Goal: Contribute content: Add original content to the website for others to see

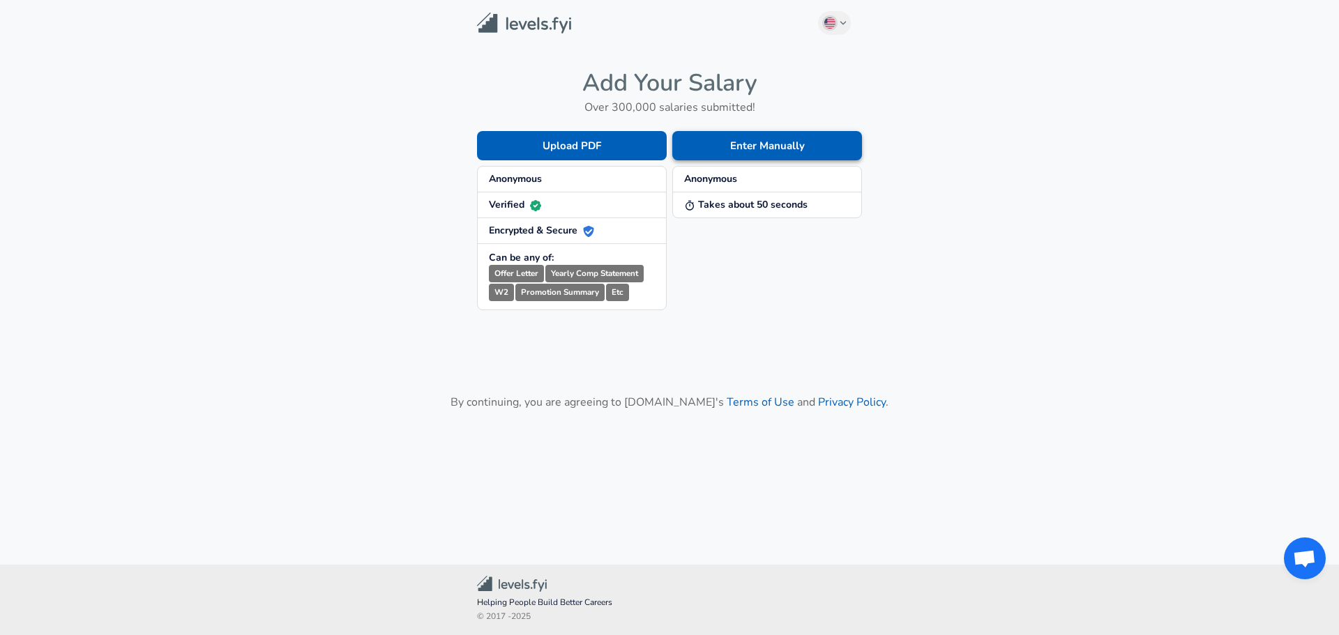
click at [716, 144] on button "Enter Manually" at bounding box center [767, 145] width 190 height 29
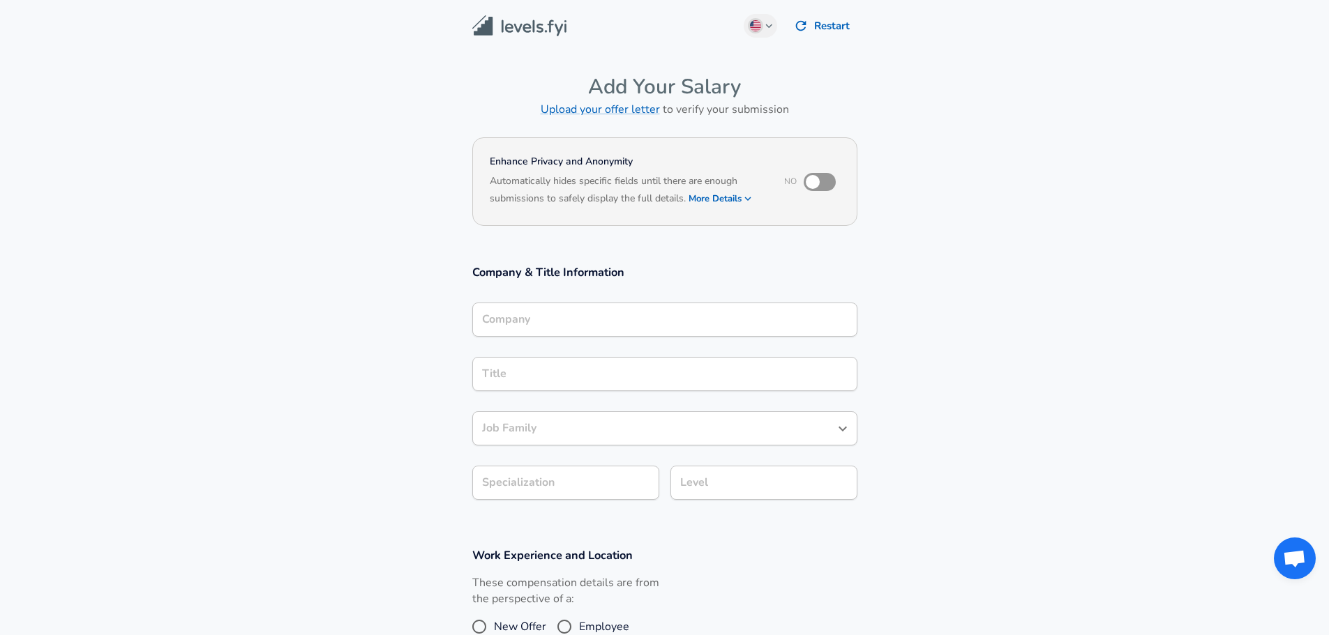
click at [514, 328] on div "Company" at bounding box center [664, 320] width 385 height 34
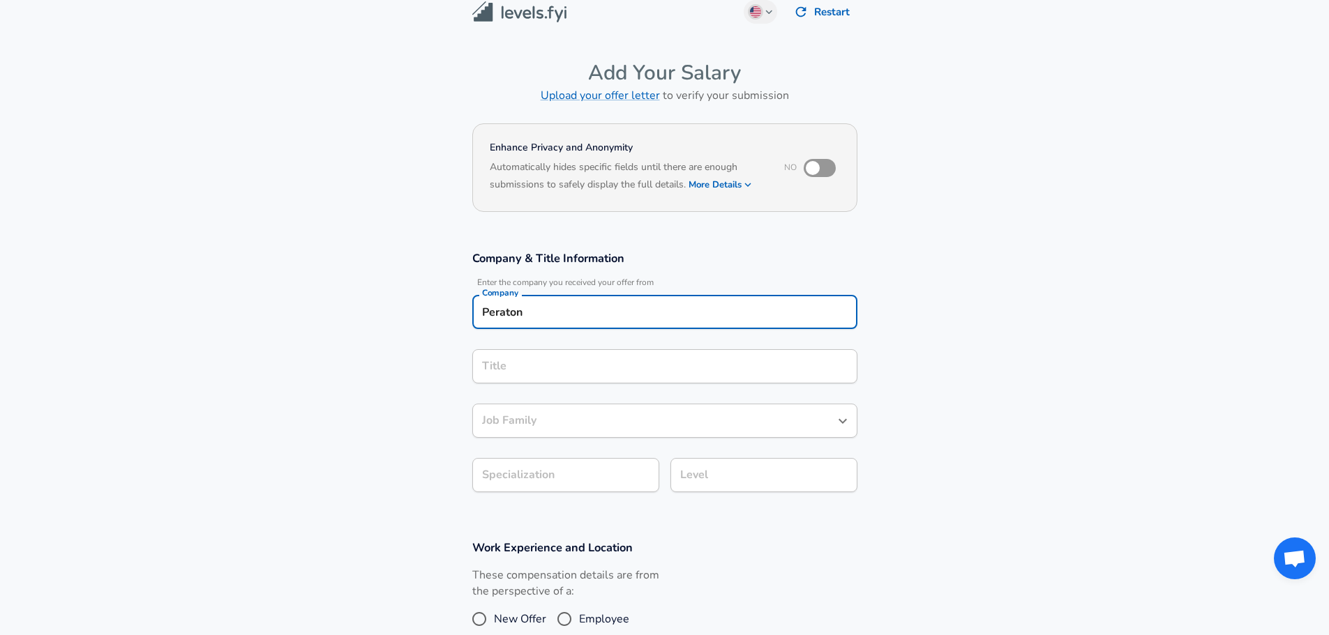
type input "Peraton"
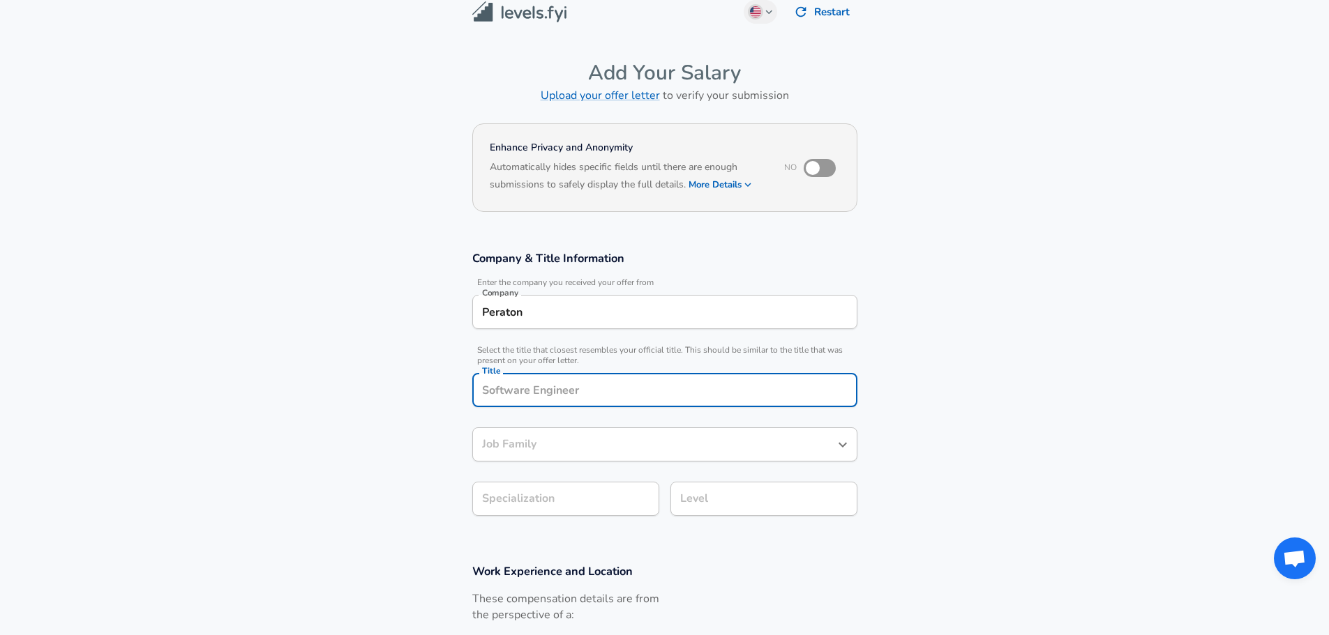
scroll to position [42, 0]
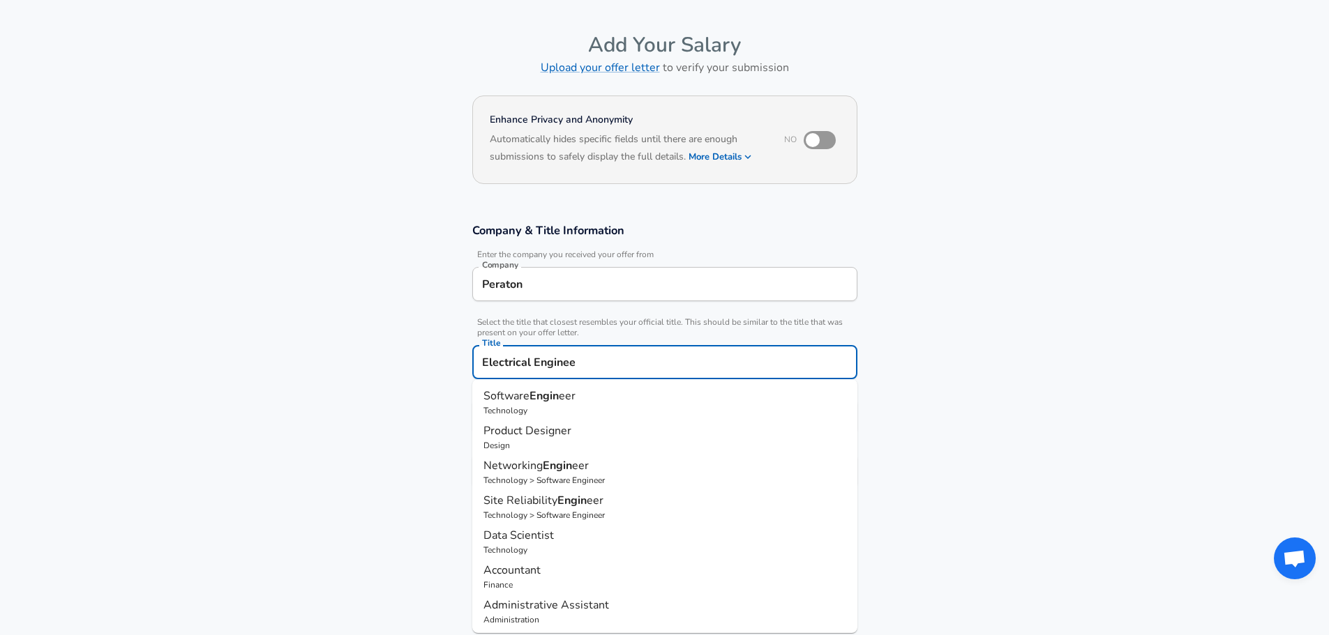
type input "Electrical Engineer"
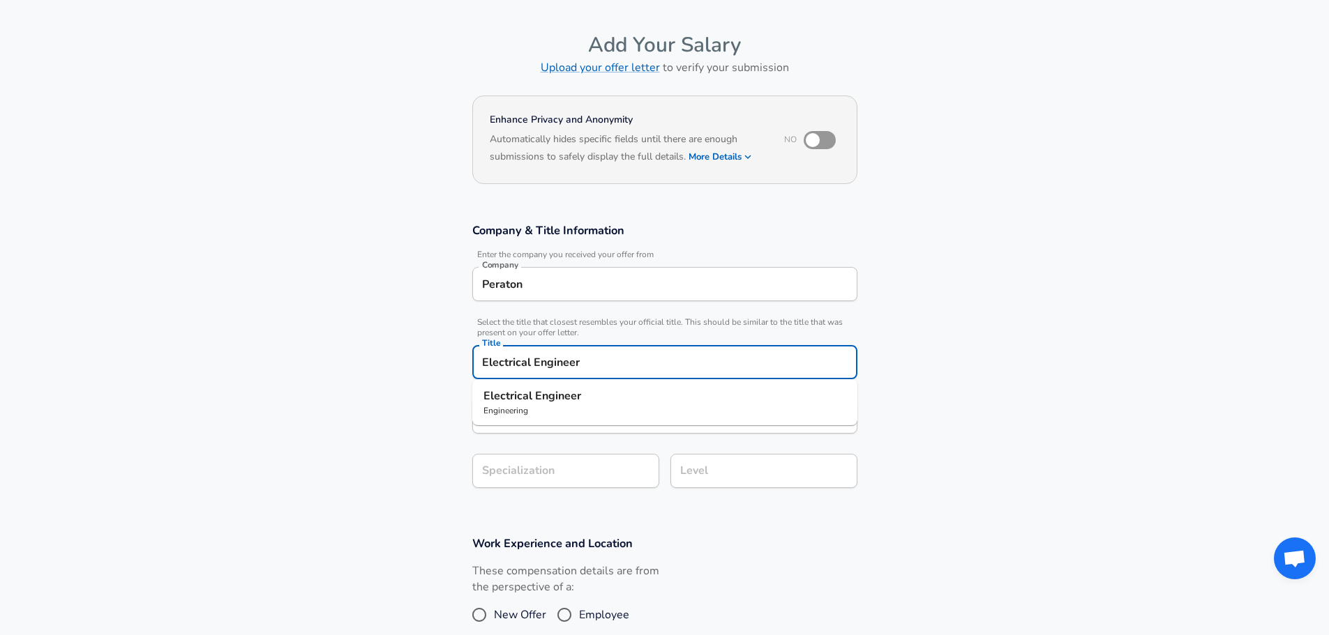
click at [551, 395] on strong "Engineer" at bounding box center [558, 395] width 46 height 15
type input "Electrical Engineer"
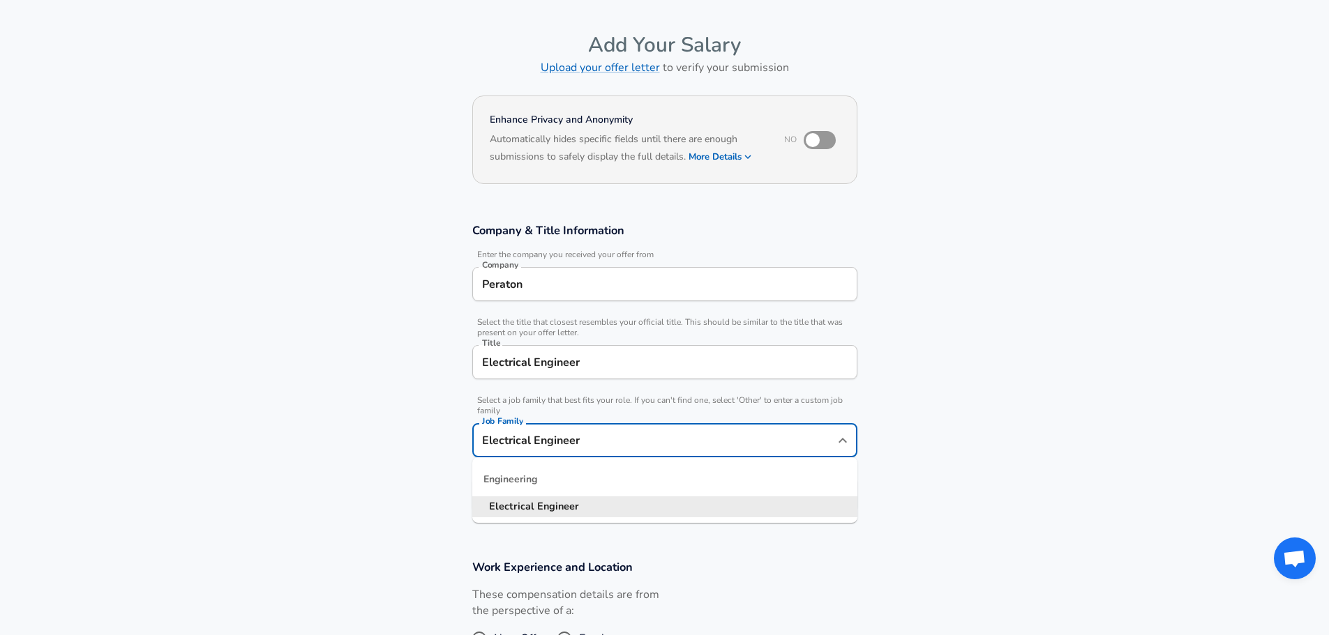
click at [534, 430] on input "Electrical Engineer" at bounding box center [654, 441] width 352 height 22
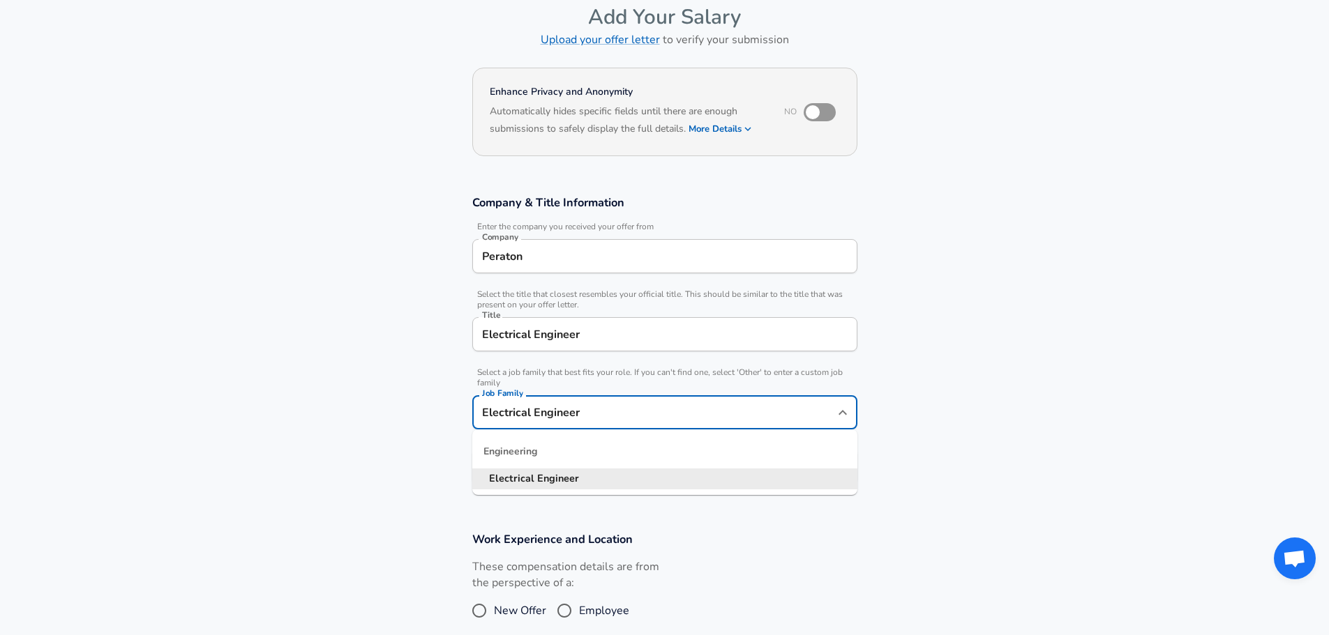
click at [395, 403] on section "Company & Title Information Enter the company you received your offer from Comp…" at bounding box center [664, 347] width 1329 height 337
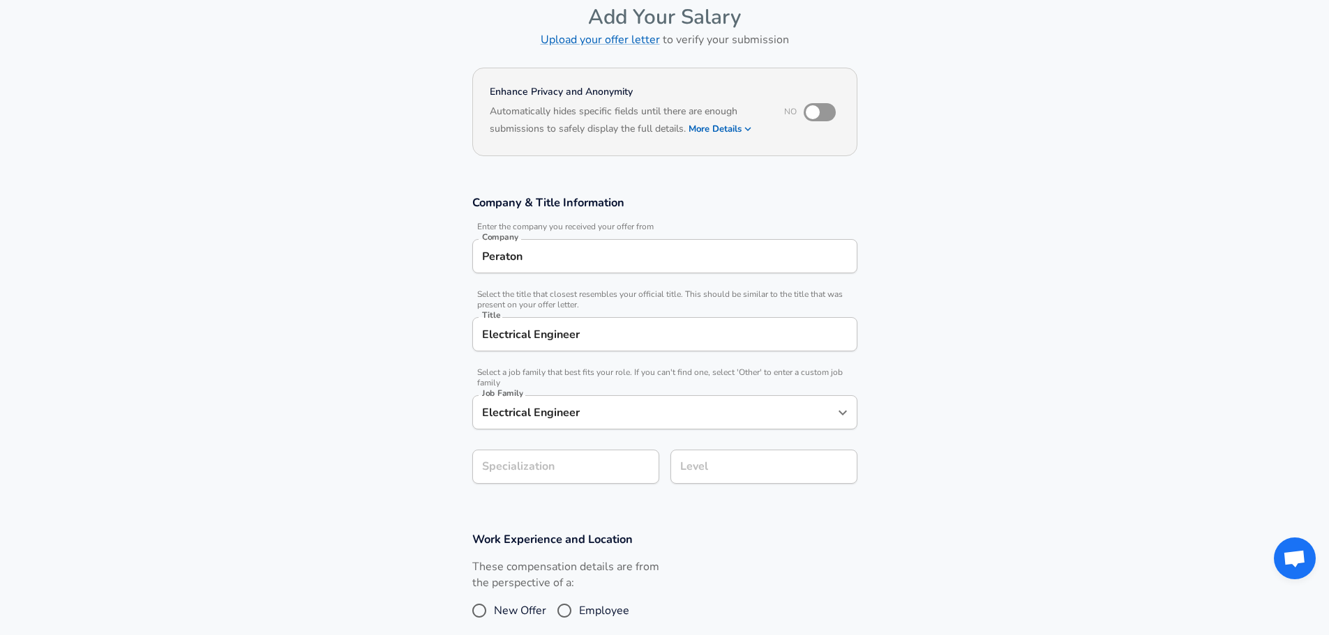
click at [543, 460] on section "Company & Title Information Enter the company you received your offer from Comp…" at bounding box center [664, 347] width 1329 height 337
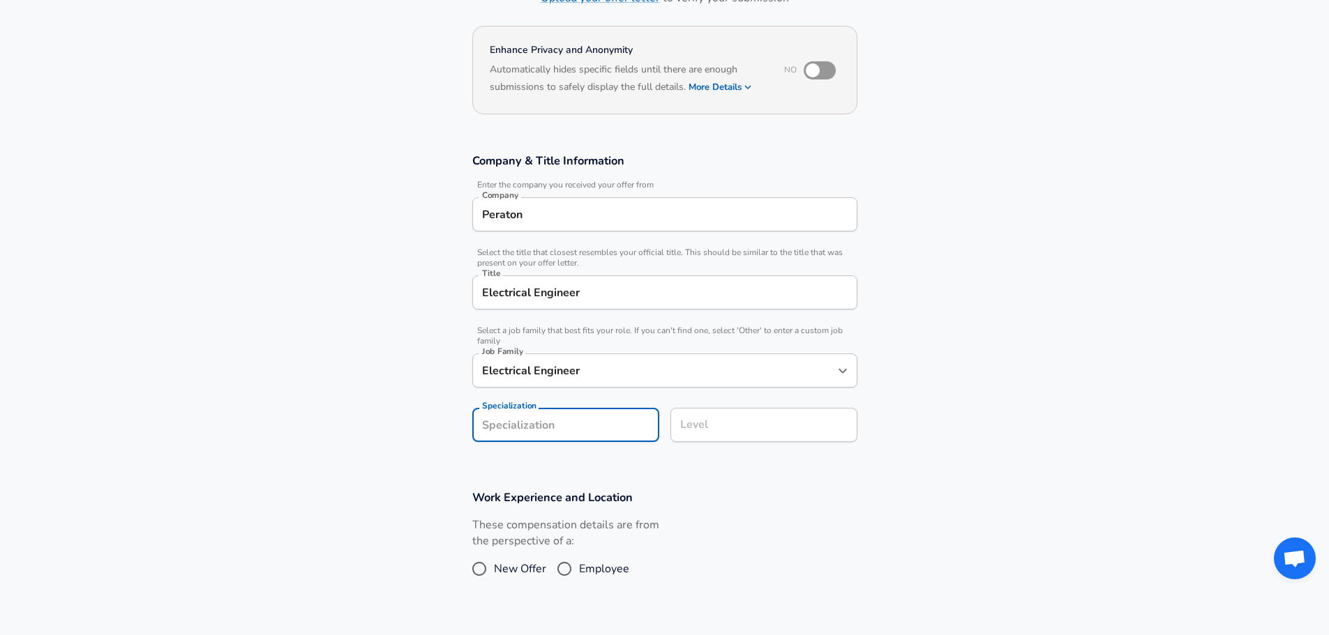
click at [686, 437] on div "Level" at bounding box center [763, 425] width 187 height 34
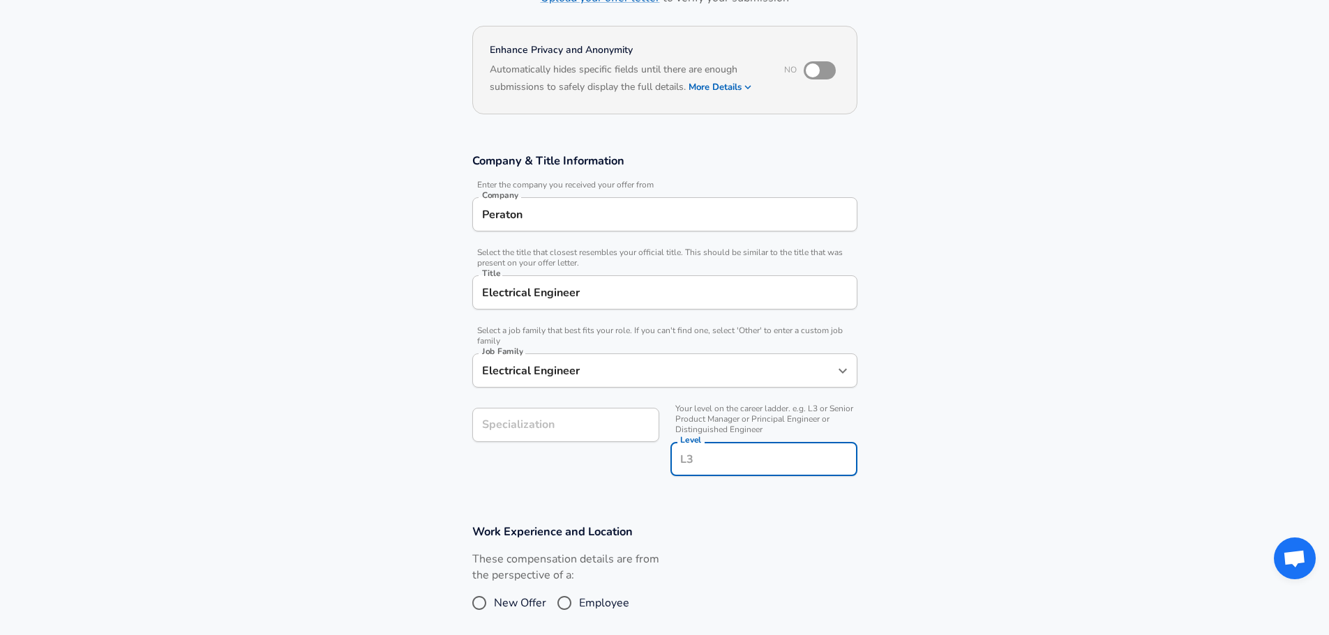
scroll to position [139, 0]
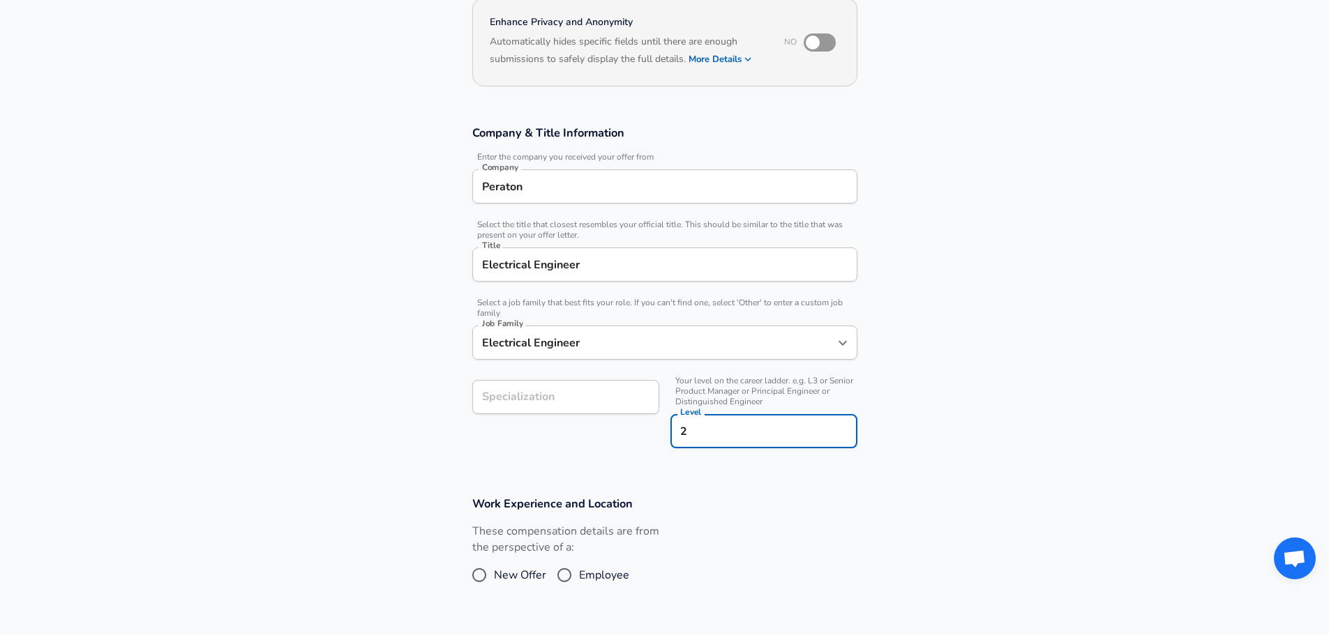
type input "2"
click at [554, 395] on input "Specialization" at bounding box center [565, 397] width 187 height 34
drag, startPoint x: 697, startPoint y: 430, endPoint x: 597, endPoint y: 425, distance: 99.9
click at [598, 425] on div "Specialization Specialization Your level on the career ladder. e.g. L3 or Senio…" at bounding box center [659, 413] width 396 height 89
click at [533, 388] on div "Specialization Specialization" at bounding box center [565, 397] width 187 height 34
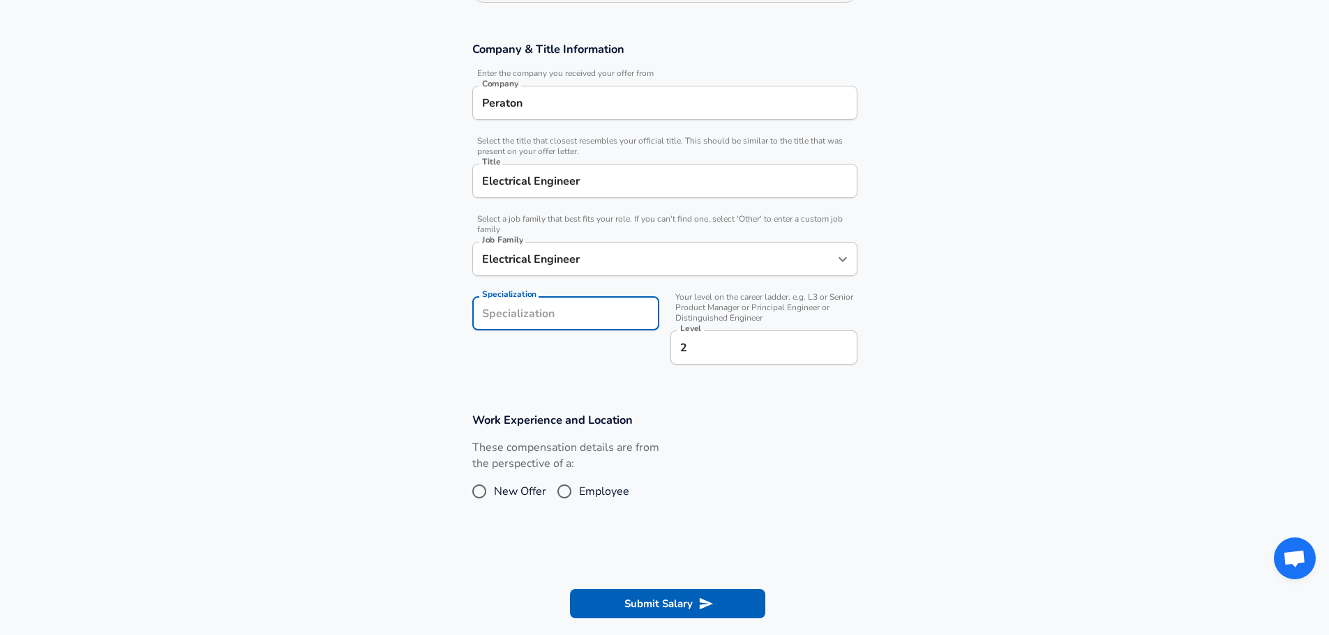
scroll to position [349, 0]
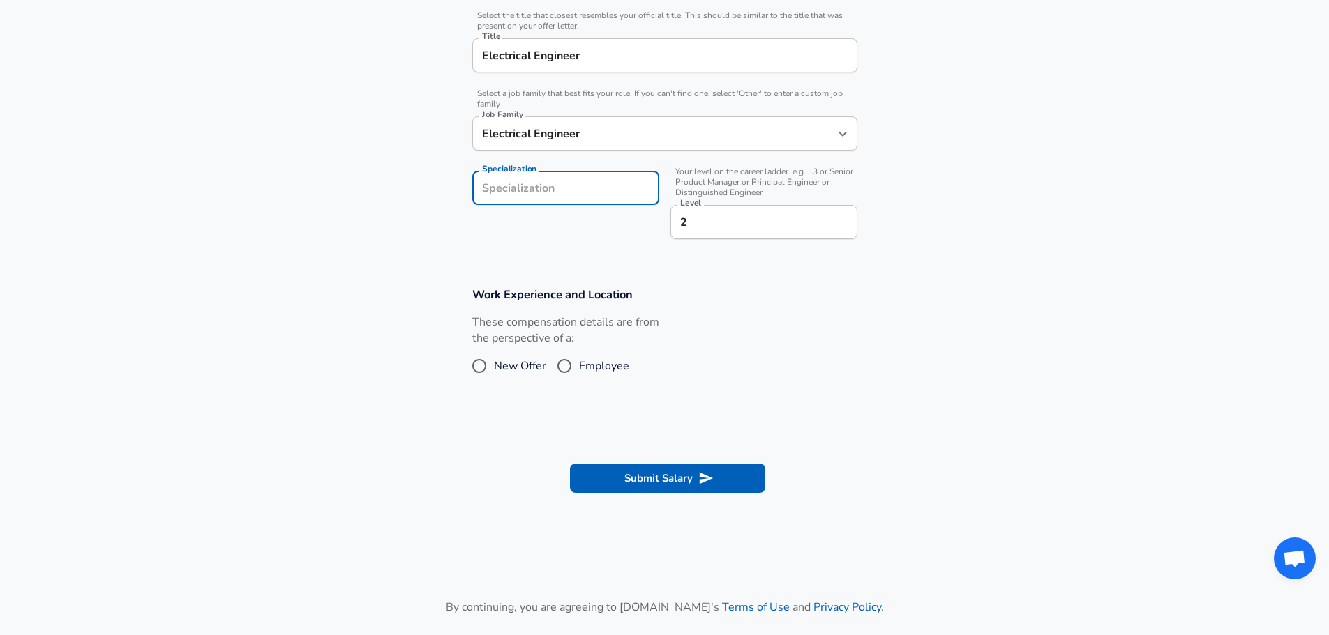
click at [593, 361] on span "Employee" at bounding box center [604, 366] width 50 height 17
click at [579, 361] on input "Employee" at bounding box center [564, 366] width 29 height 22
radio input "true"
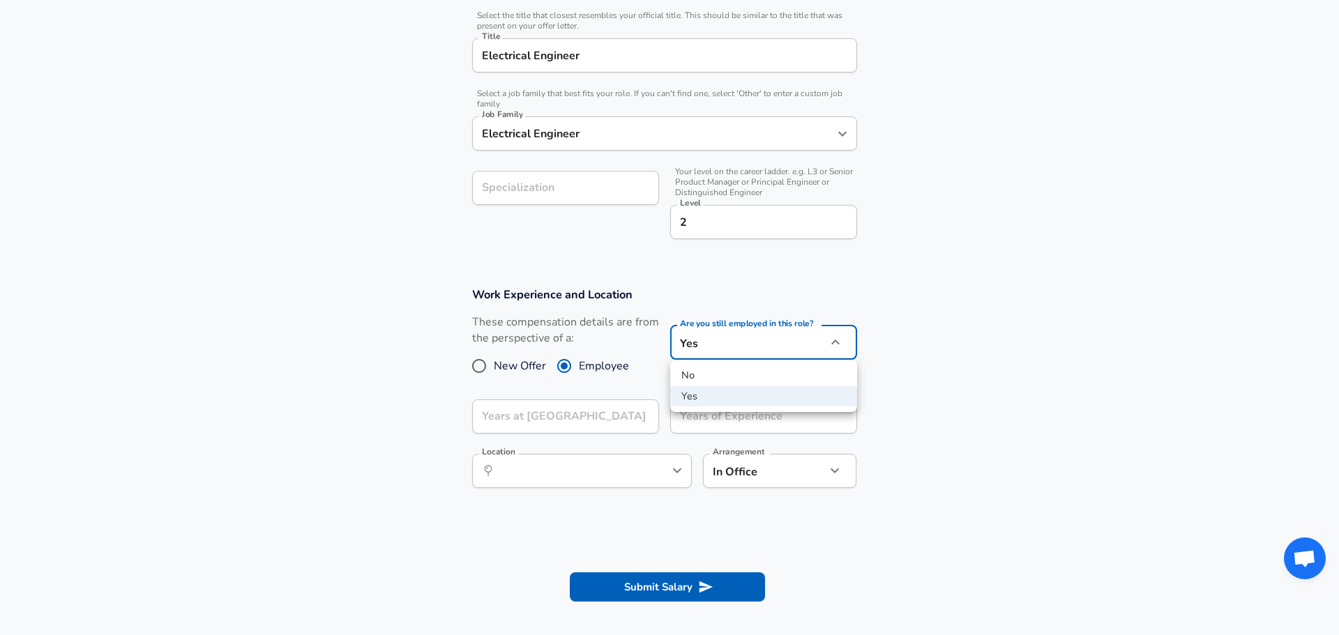
click at [411, 366] on div at bounding box center [669, 317] width 1339 height 635
click at [531, 407] on div "Years at Peraton Years at [GEOGRAPHIC_DATA]" at bounding box center [565, 419] width 187 height 38
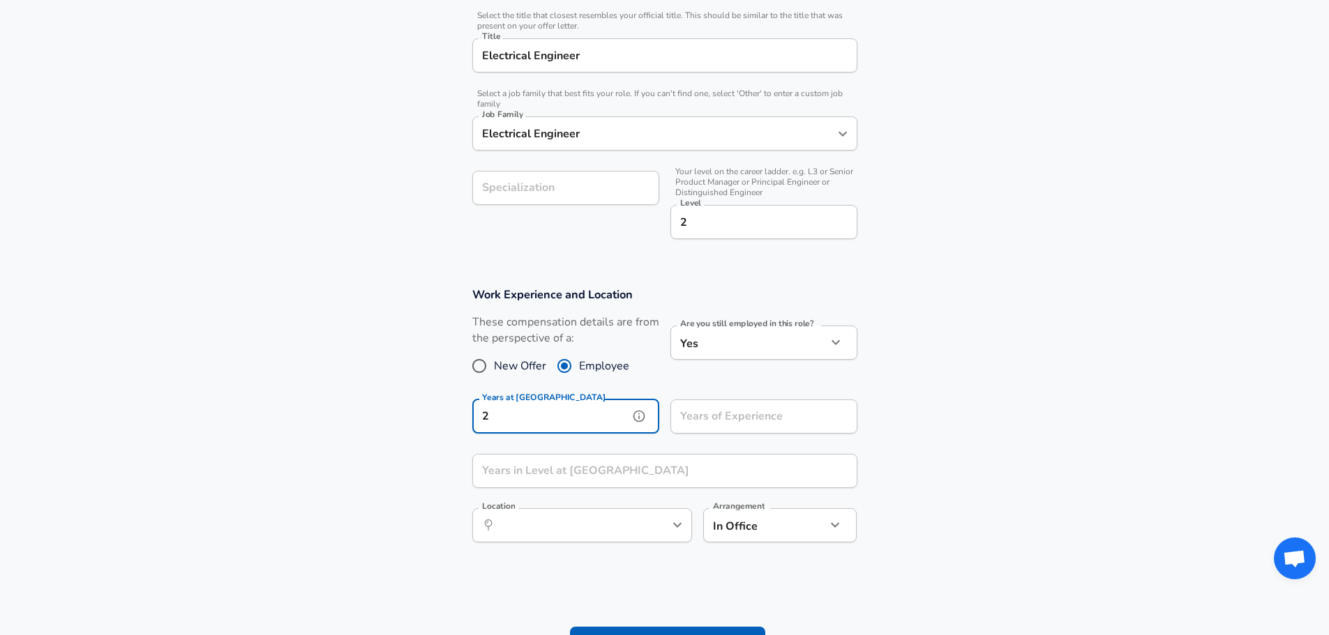
type input "2"
click at [737, 416] on input "Years of Experience" at bounding box center [748, 417] width 156 height 34
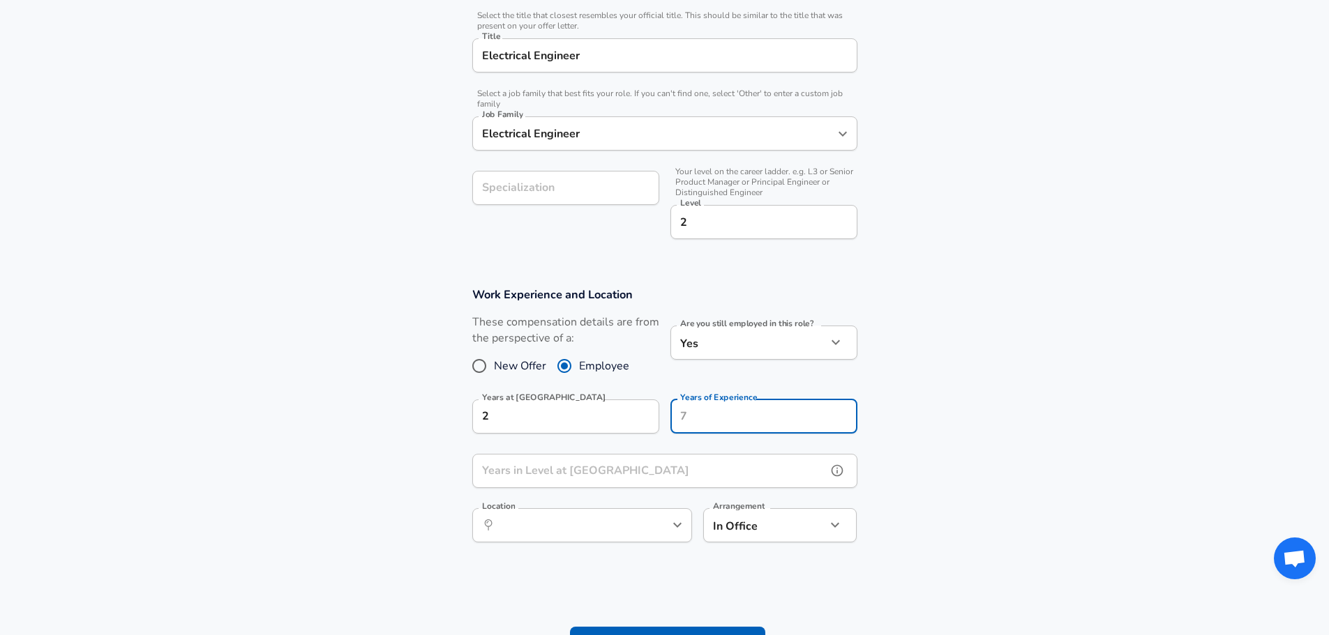
click at [552, 476] on div "Years in Level at Peraton Years in Level at [GEOGRAPHIC_DATA]" at bounding box center [664, 473] width 385 height 38
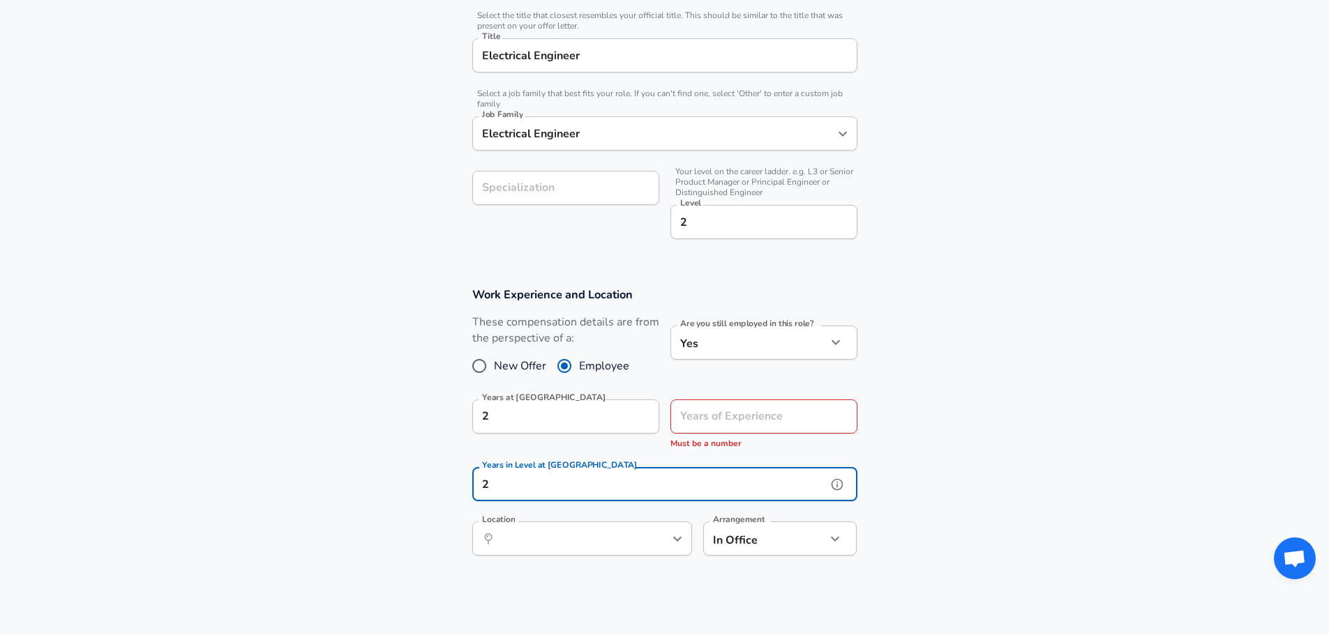
click at [641, 546] on div "​ Location" at bounding box center [582, 539] width 220 height 34
type input "2"
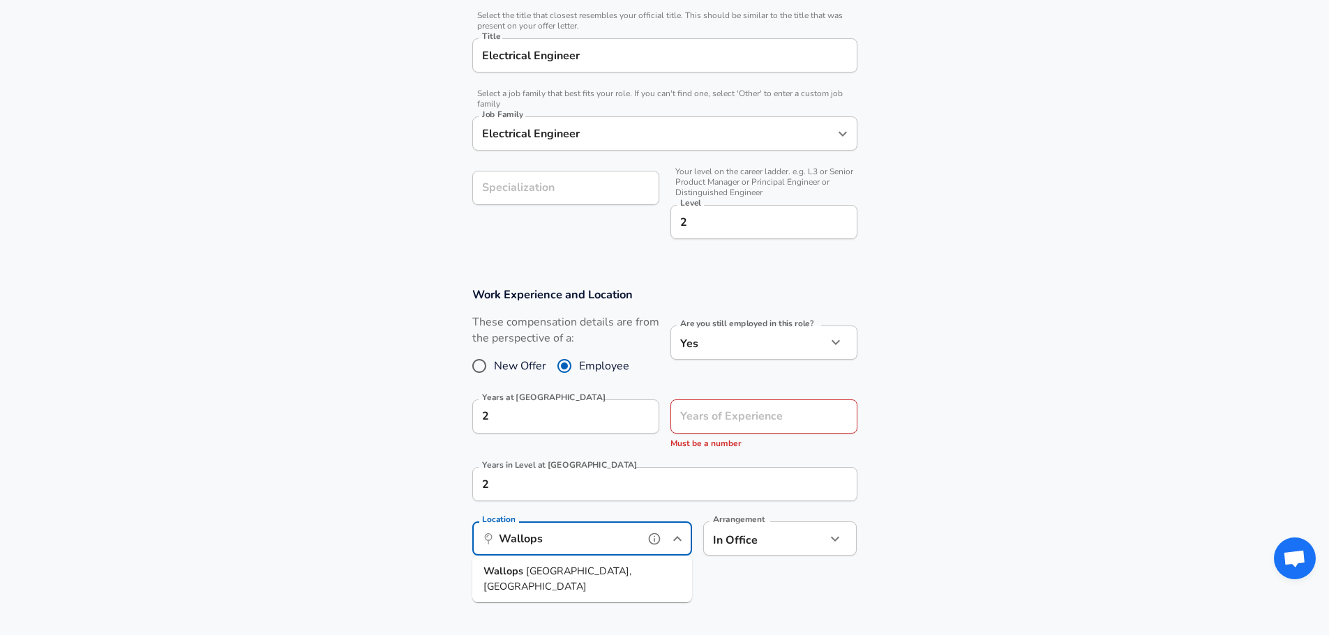
click at [533, 585] on ul "[GEOGRAPHIC_DATA], [GEOGRAPHIC_DATA]" at bounding box center [582, 579] width 220 height 47
click at [536, 578] on span "[GEOGRAPHIC_DATA], [GEOGRAPHIC_DATA]" at bounding box center [581, 579] width 197 height 30
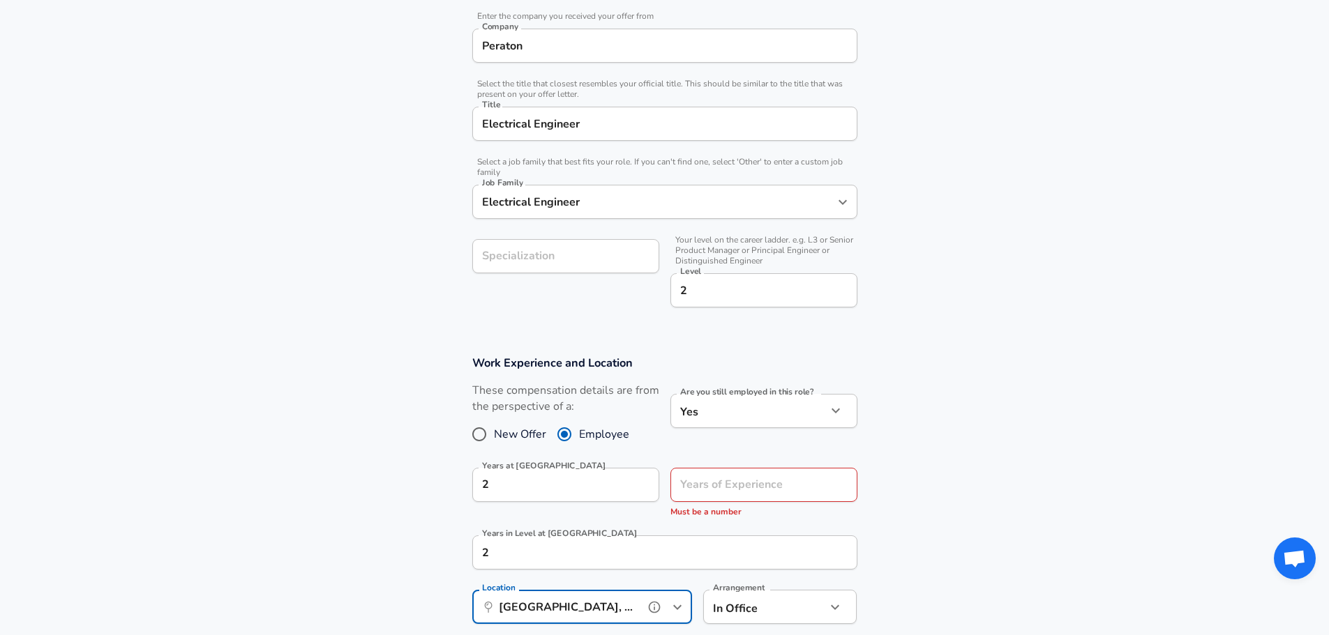
scroll to position [279, 0]
type input "[GEOGRAPHIC_DATA], [GEOGRAPHIC_DATA]"
click at [705, 480] on div "Years of Experience Years of Experience Must be a number" at bounding box center [763, 495] width 187 height 52
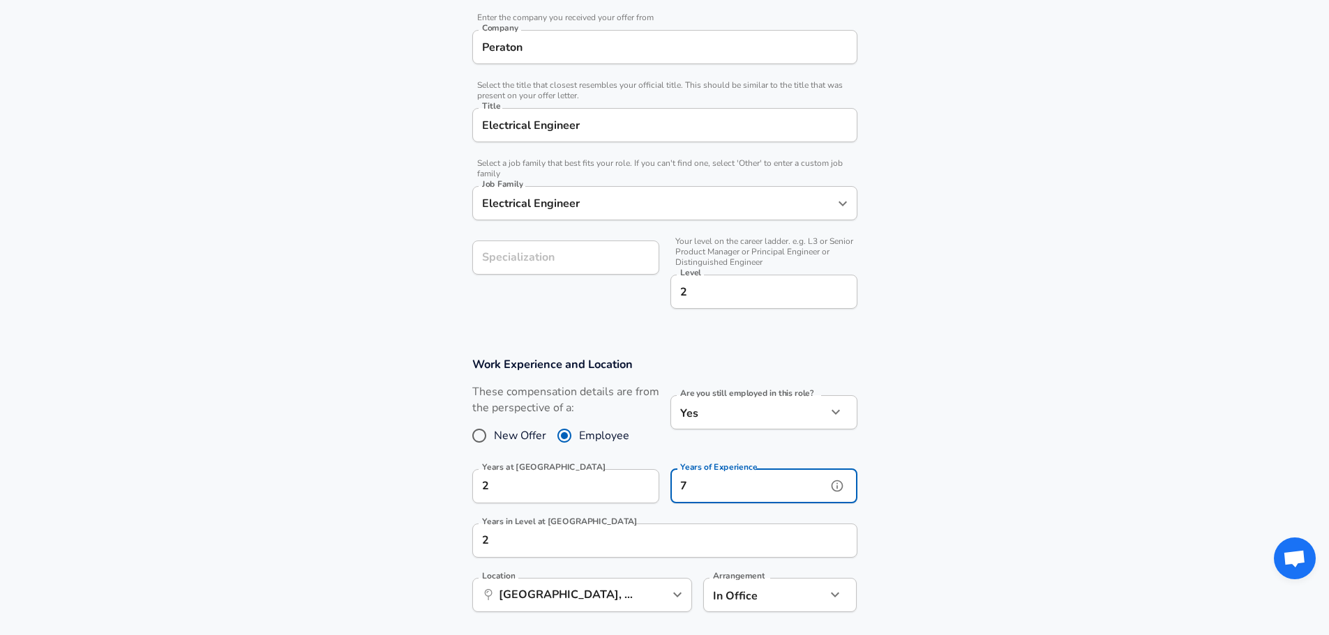
type input "7"
click at [951, 474] on section "Work Experience and Location These compensation details are from the perspectiv…" at bounding box center [664, 491] width 1329 height 303
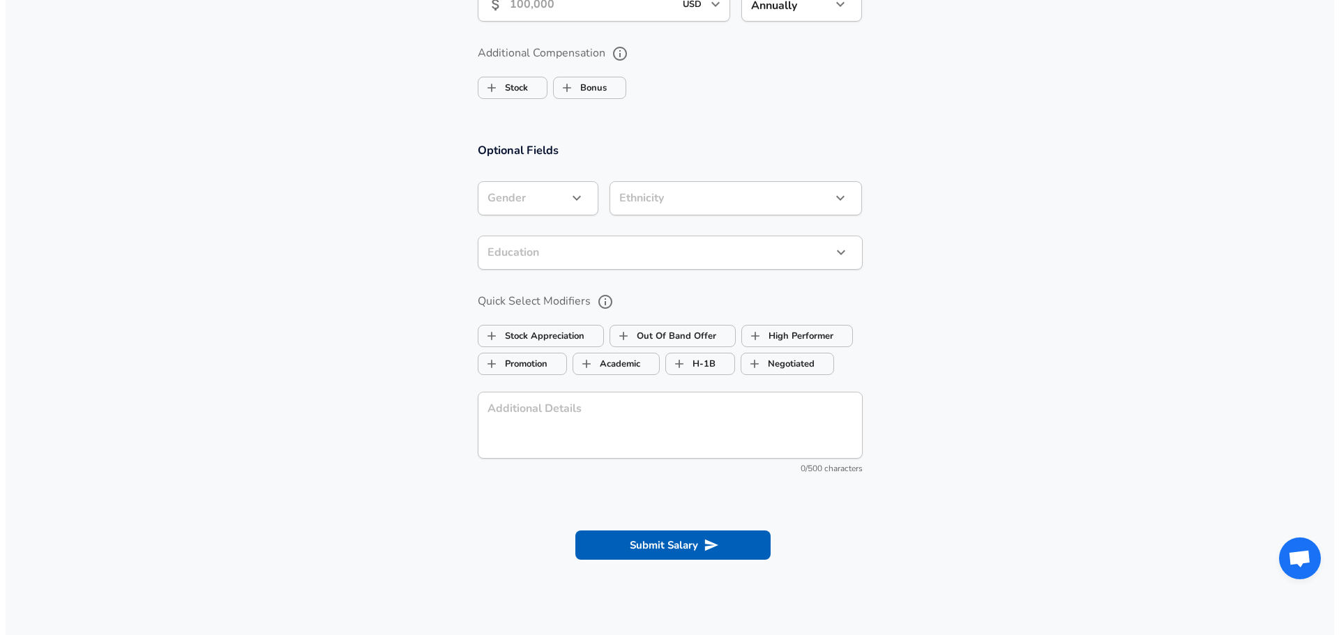
scroll to position [1046, 0]
click at [670, 537] on button "Submit Salary" at bounding box center [667, 543] width 195 height 29
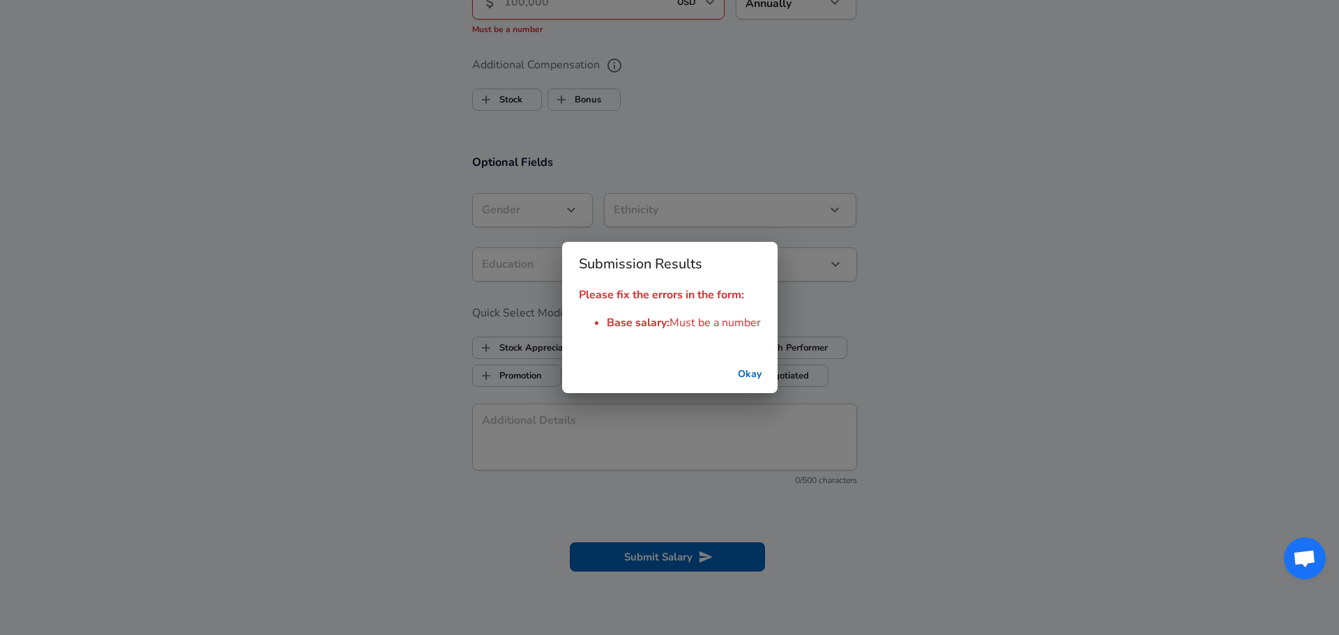
click at [740, 364] on button "Okay" at bounding box center [749, 375] width 45 height 26
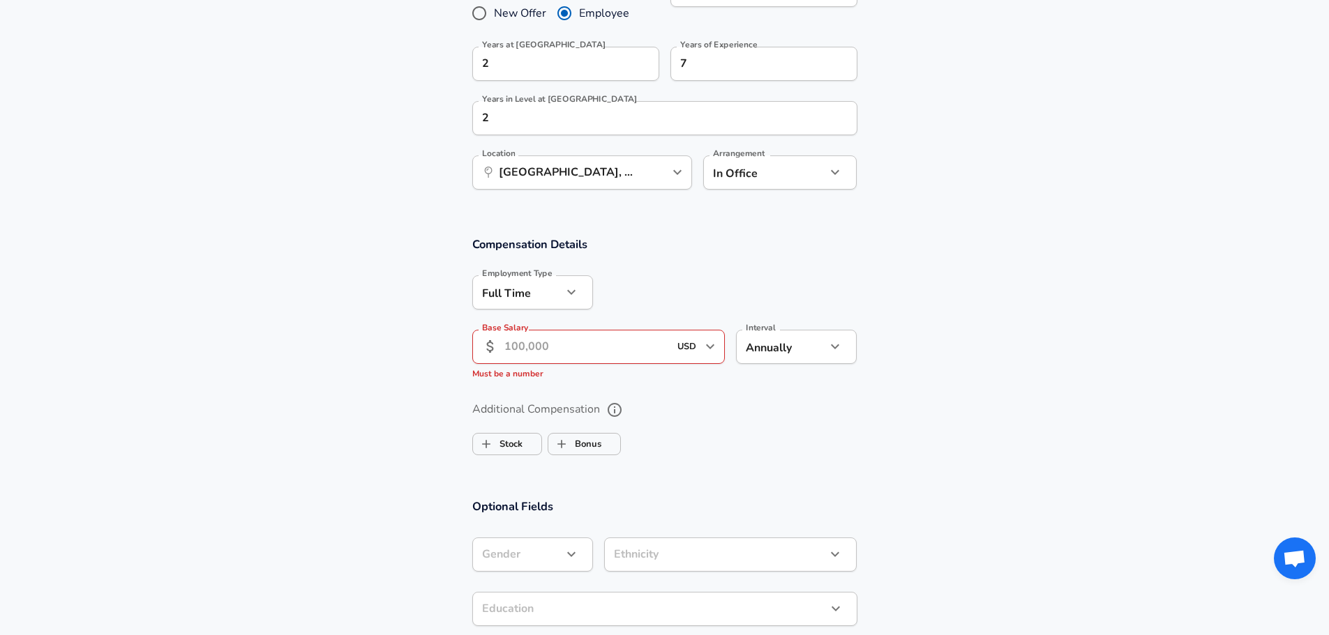
scroll to position [697, 0]
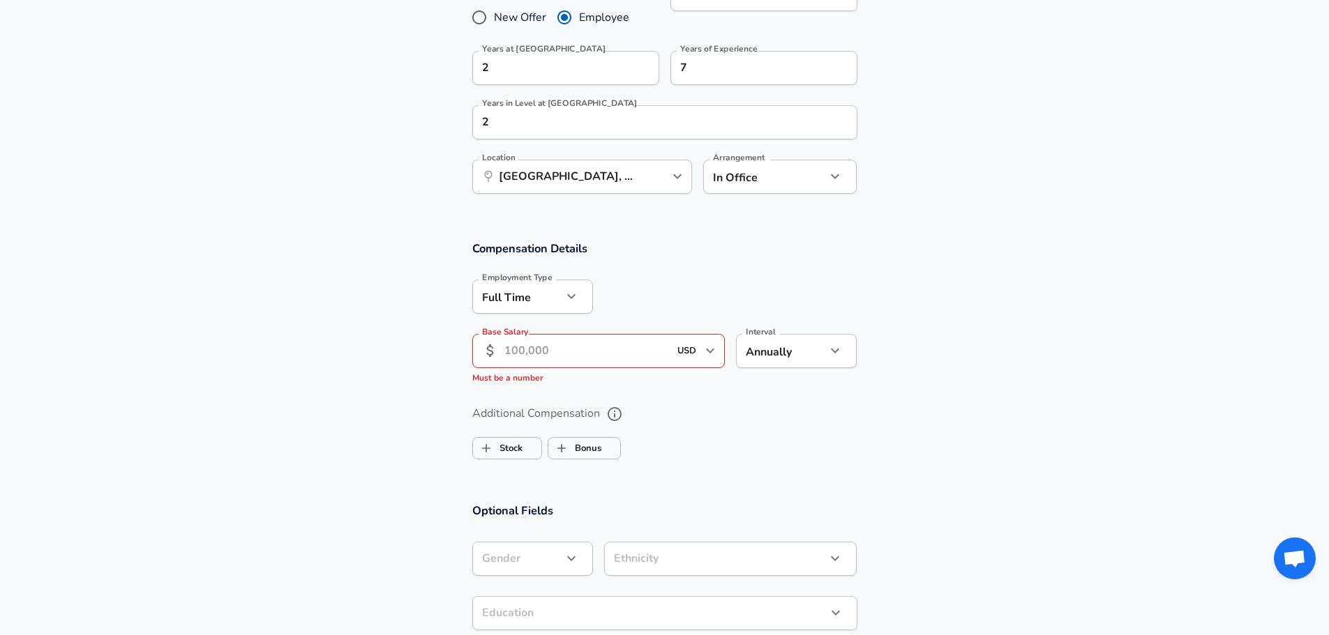
click at [534, 342] on input "Base Salary" at bounding box center [586, 351] width 165 height 34
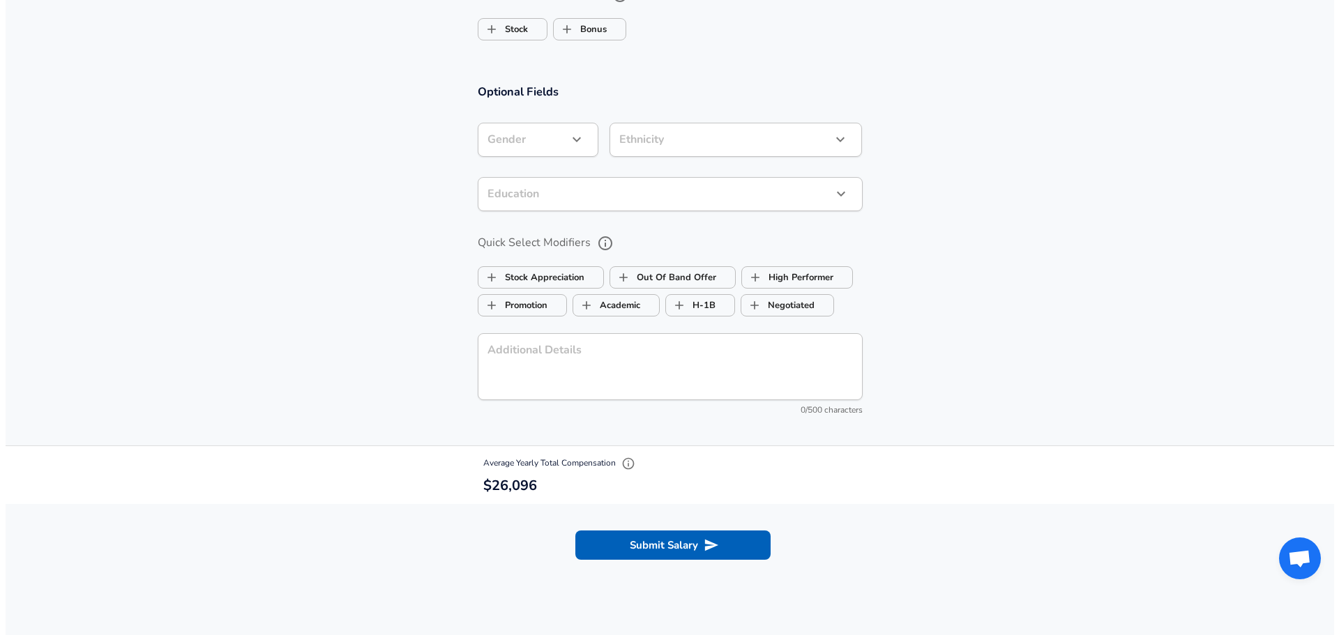
scroll to position [1186, 0]
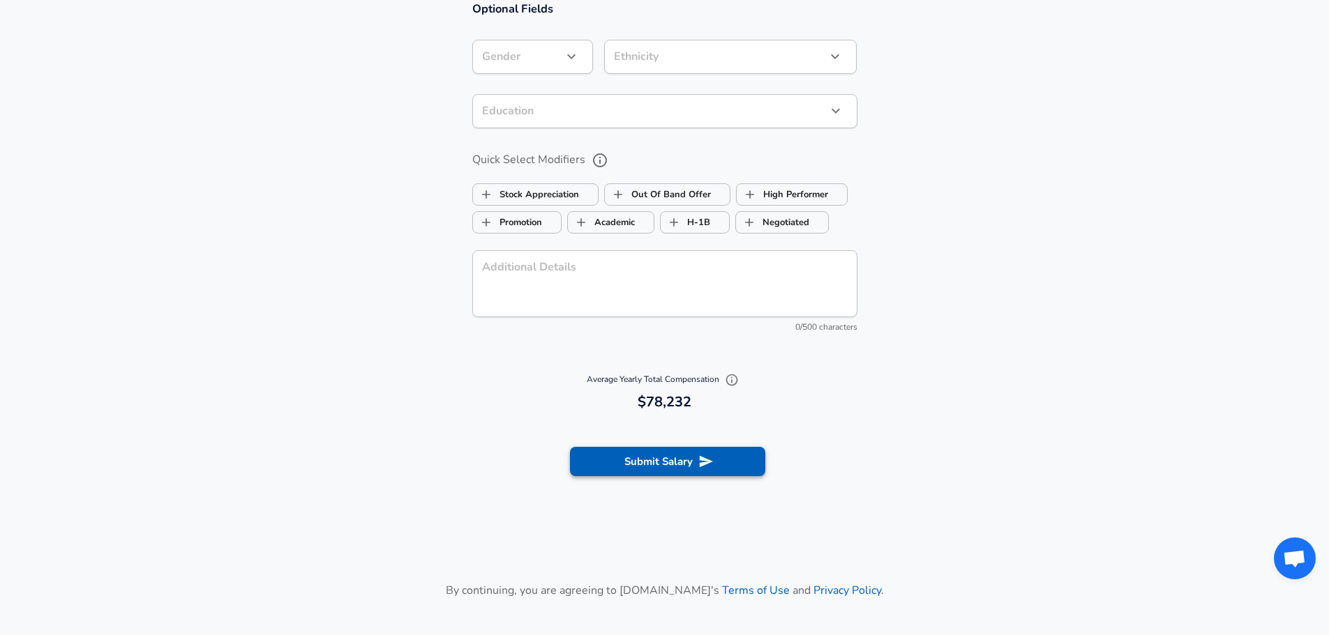
type input "106,000"
click at [642, 462] on button "Submit Salary" at bounding box center [667, 461] width 195 height 29
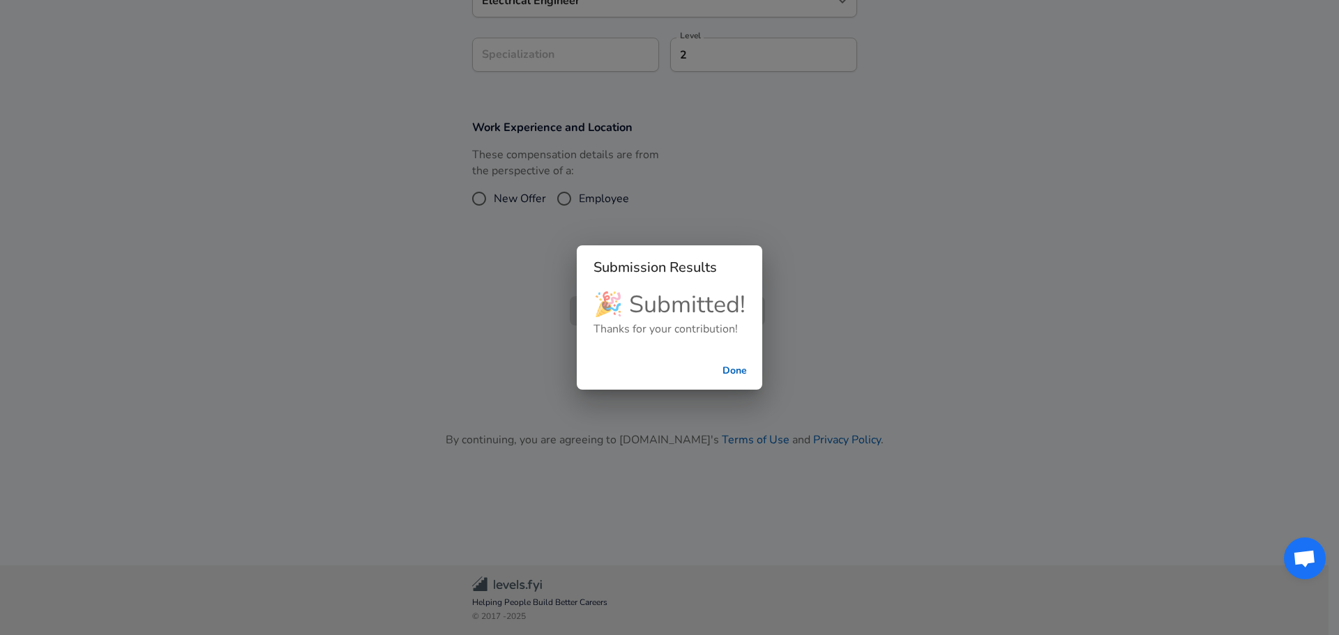
scroll to position [278, 0]
